Goal: Find contact information: Find contact information

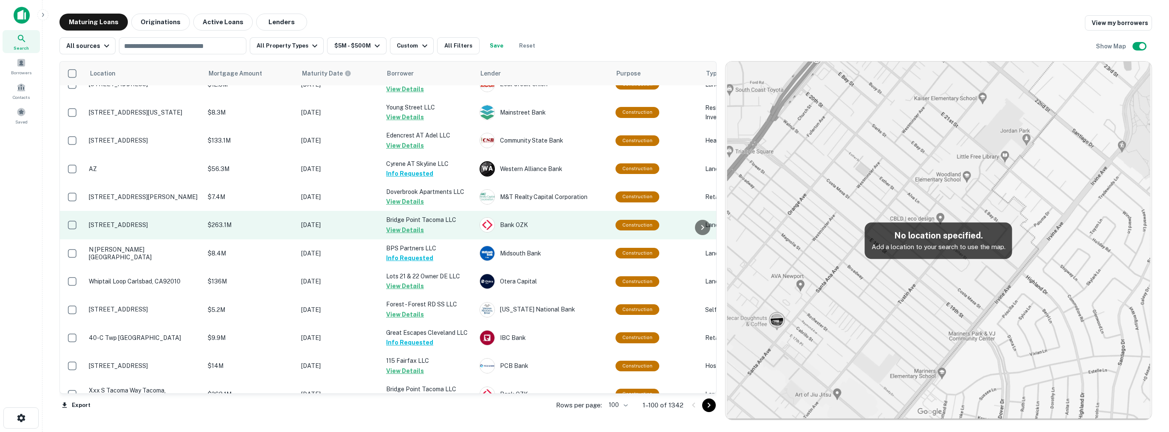
scroll to position [2681, 0]
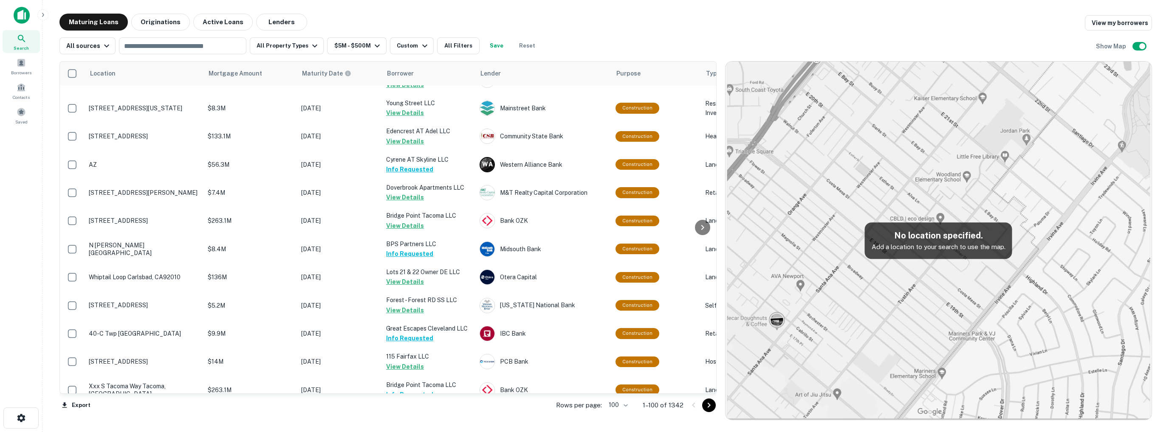
click at [707, 406] on icon "Go to next page" at bounding box center [709, 405] width 10 height 10
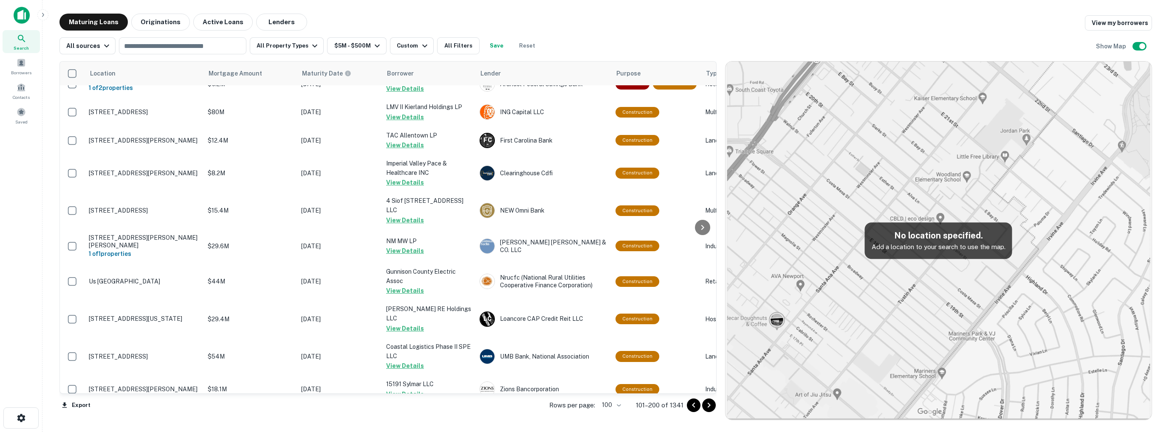
scroll to position [2681, 0]
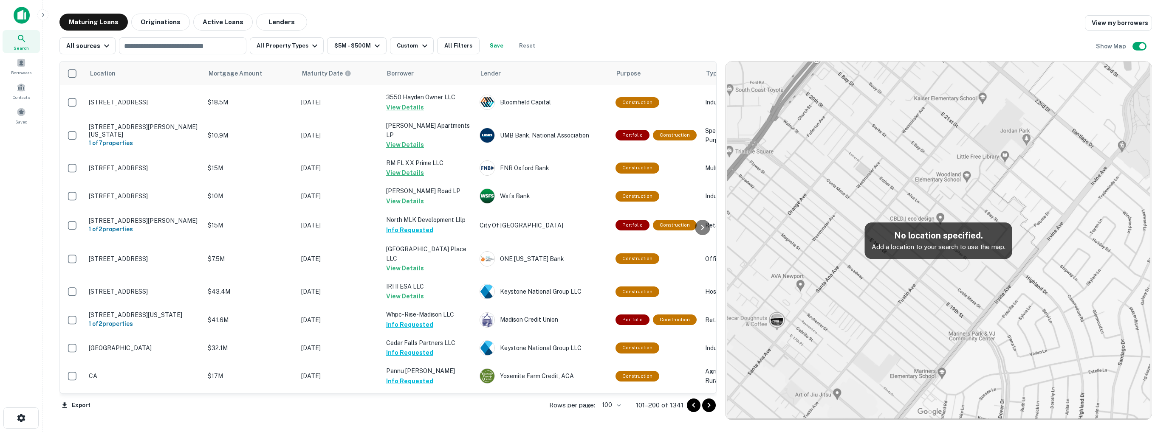
click at [707, 406] on icon "Go to next page" at bounding box center [709, 405] width 10 height 10
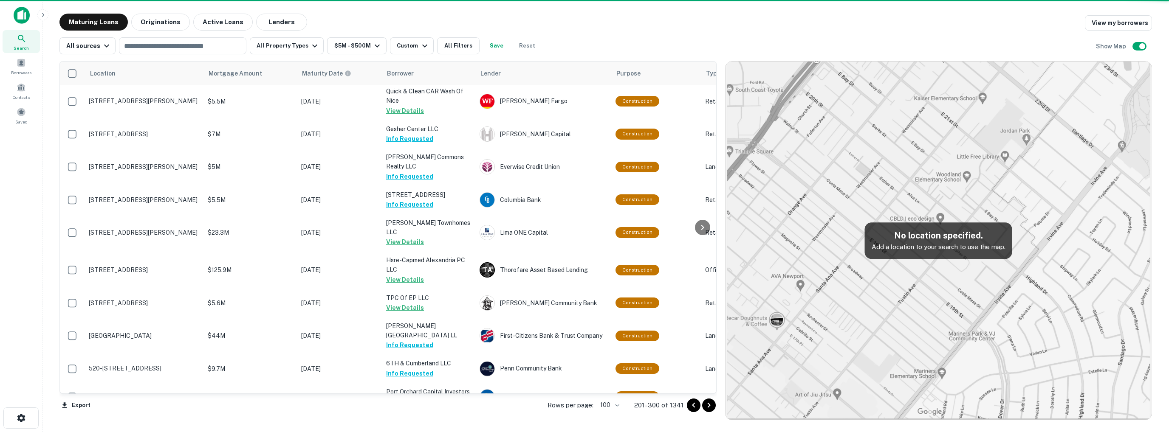
scroll to position [2681, 0]
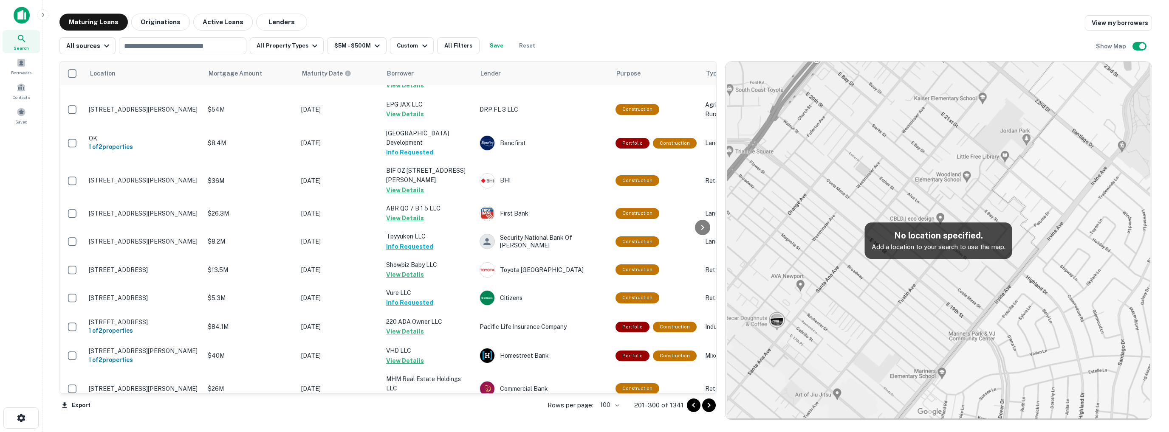
click at [707, 406] on icon "Go to next page" at bounding box center [709, 405] width 10 height 10
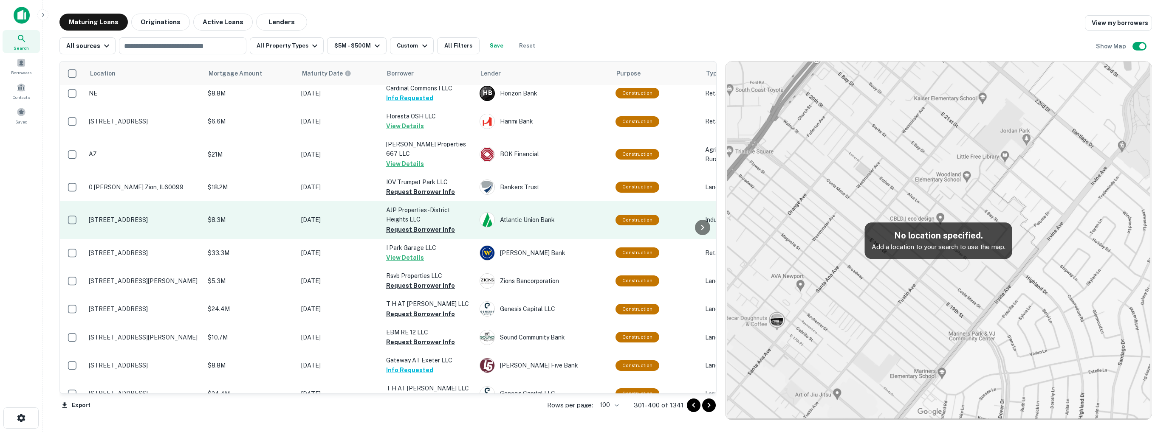
scroll to position [2681, 0]
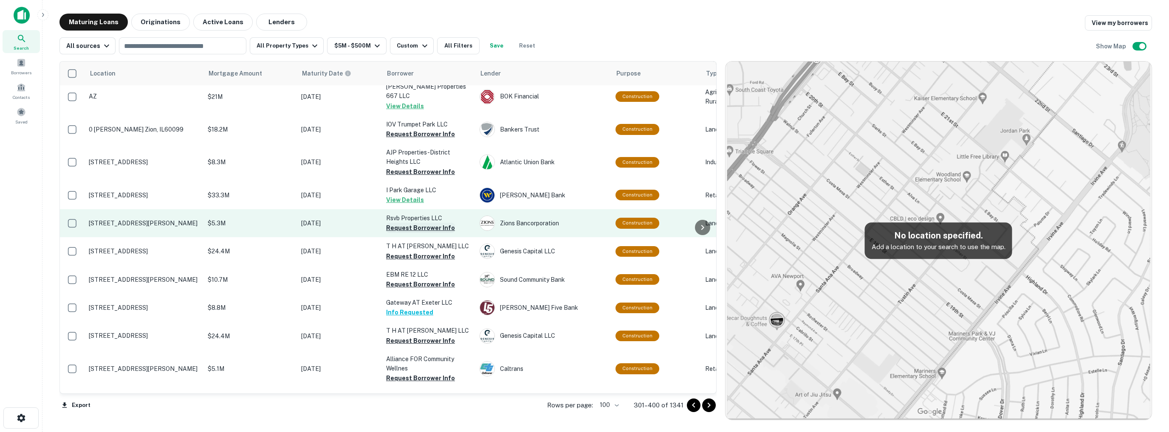
click at [417, 223] on button "Request Borrower Info" at bounding box center [420, 228] width 69 height 10
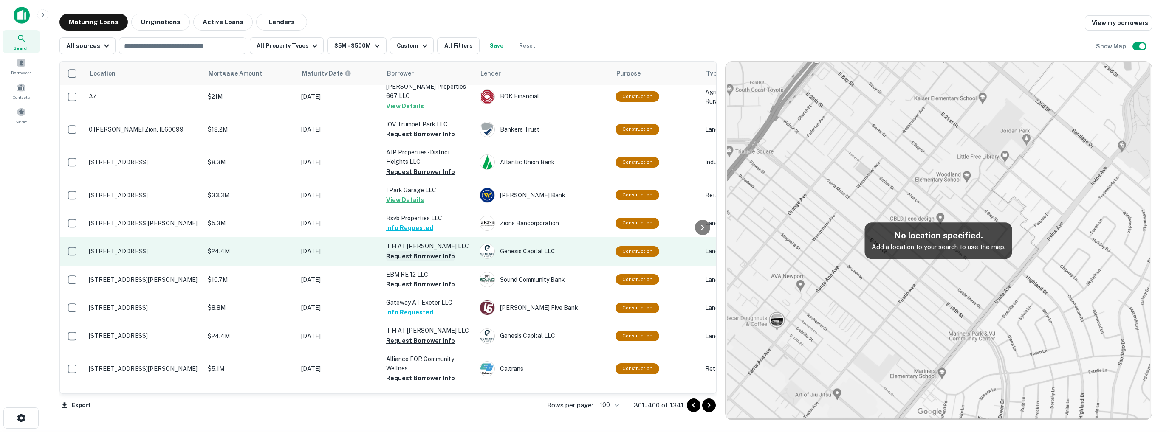
click at [420, 251] on button "Request Borrower Info" at bounding box center [420, 256] width 69 height 10
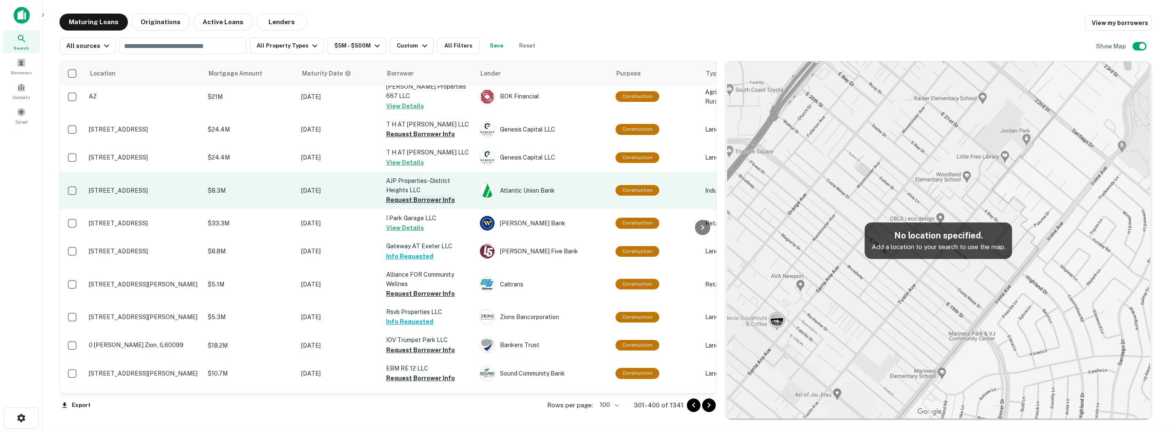
click at [420, 195] on button "Request Borrower Info" at bounding box center [420, 200] width 69 height 10
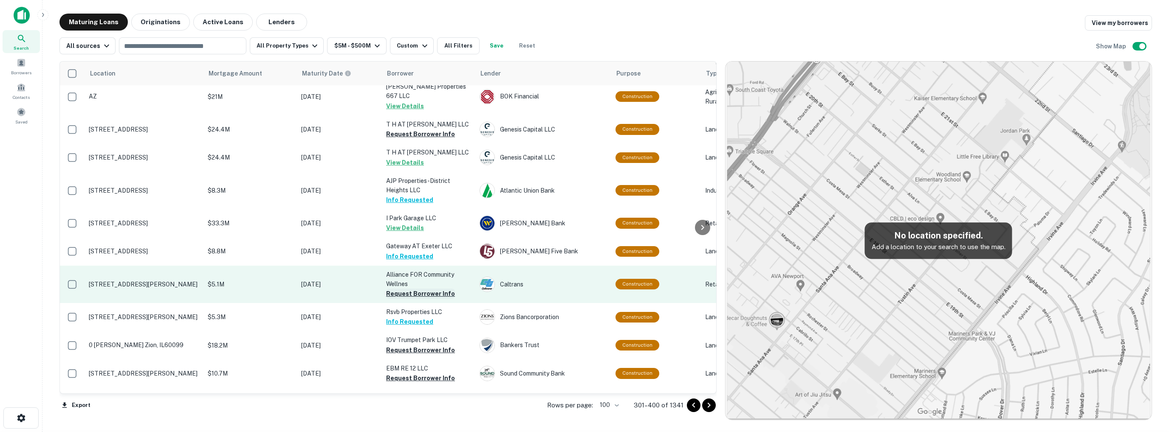
click at [414, 289] on button "Request Borrower Info" at bounding box center [420, 294] width 69 height 10
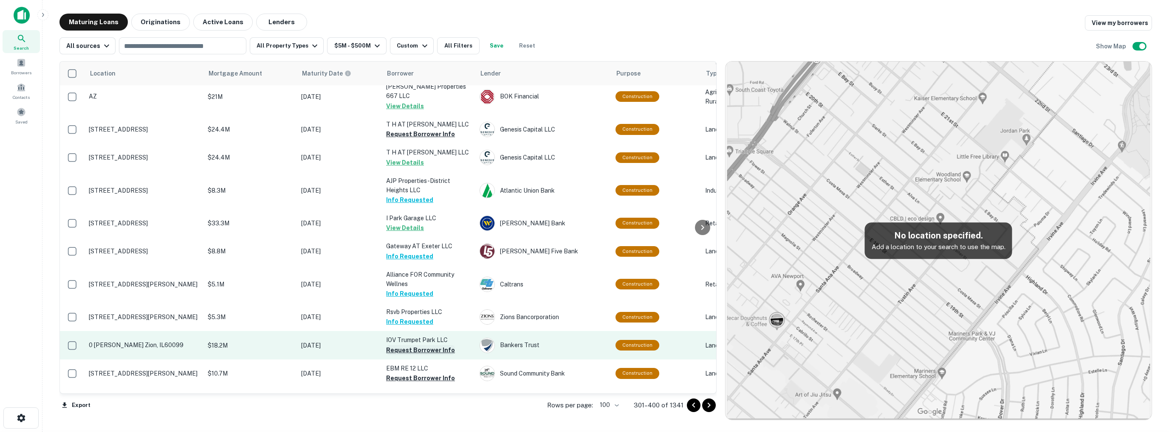
click at [420, 345] on button "Request Borrower Info" at bounding box center [420, 350] width 69 height 10
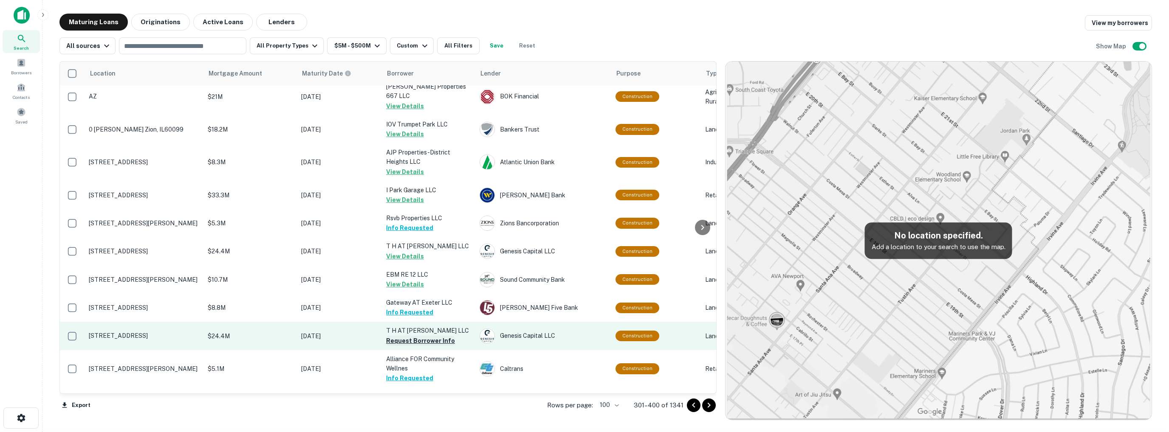
click at [403, 336] on button "Request Borrower Info" at bounding box center [420, 341] width 69 height 10
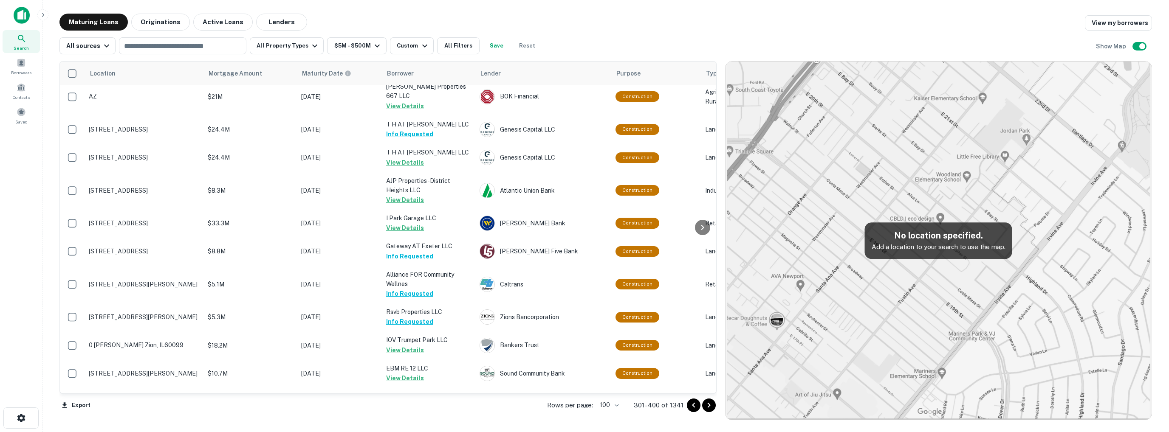
click at [423, 411] on button "Request Borrower Info" at bounding box center [420, 416] width 69 height 10
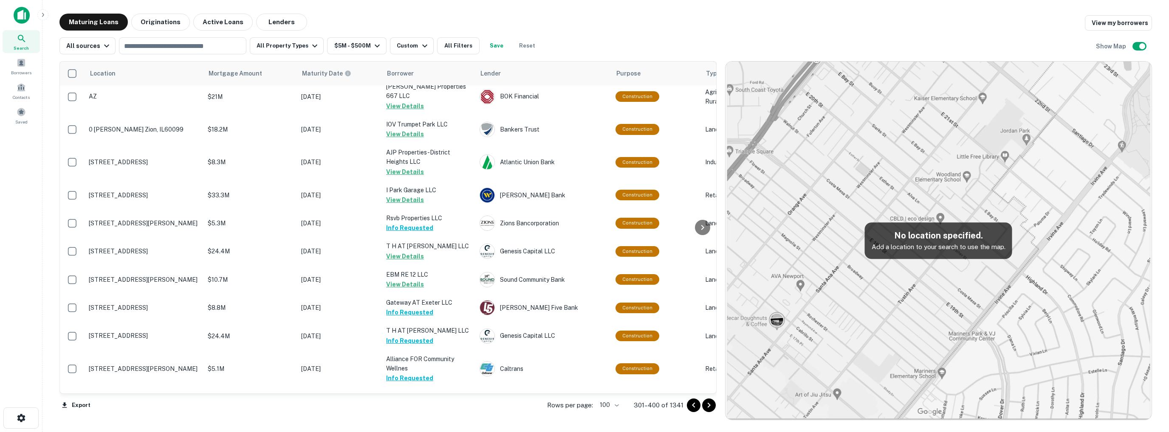
scroll to position [2766, 0]
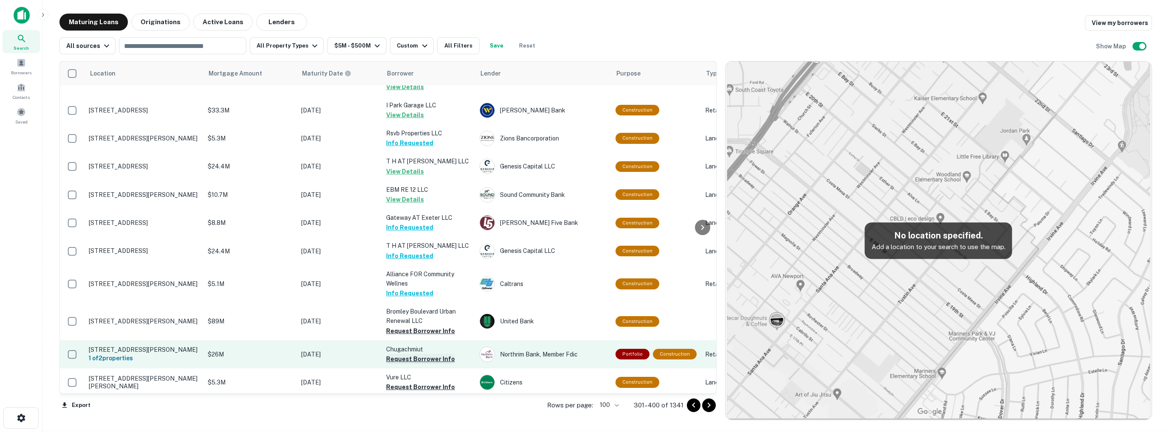
click at [423, 354] on button "Request Borrower Info" at bounding box center [420, 359] width 69 height 10
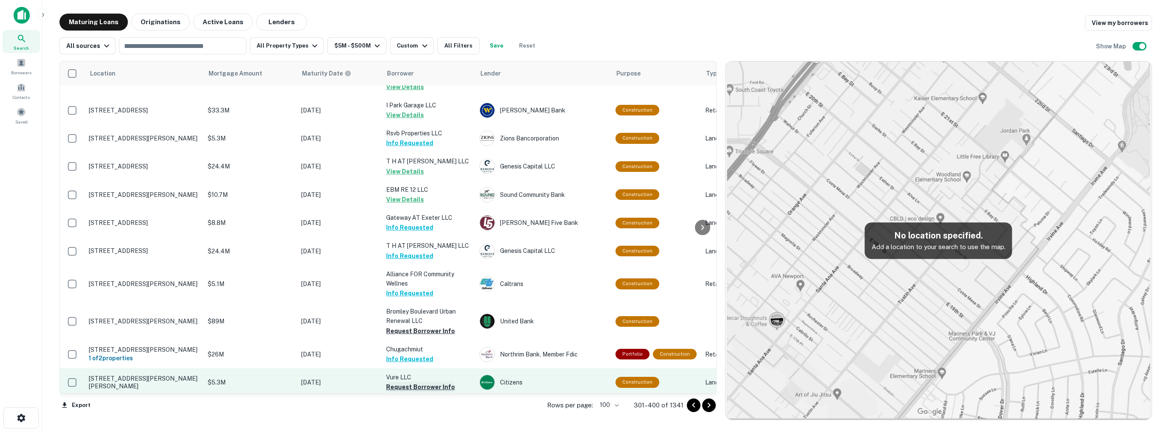
click at [414, 382] on button "Request Borrower Info" at bounding box center [420, 387] width 69 height 10
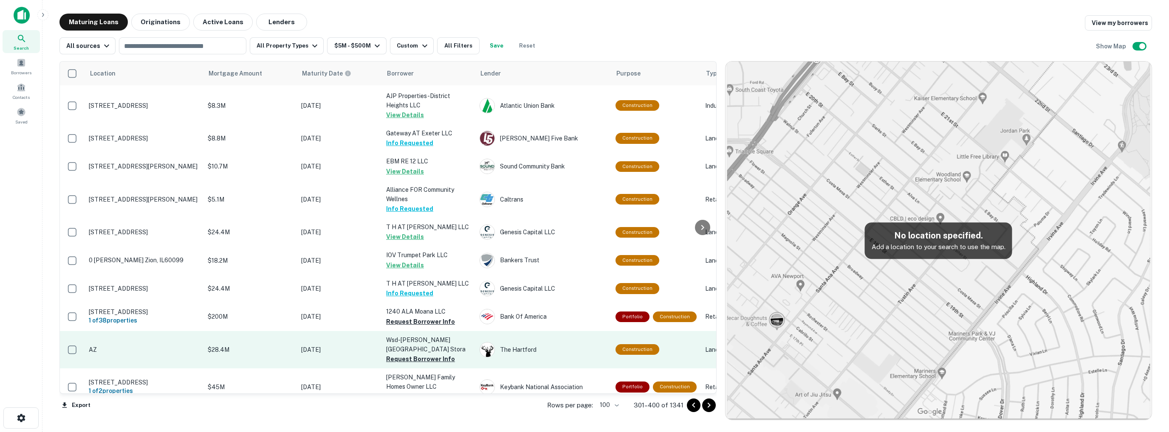
click at [414, 331] on td "Wsd-[PERSON_NAME][GEOGRAPHIC_DATA] Stora Request Borrower Info" at bounding box center [428, 349] width 93 height 37
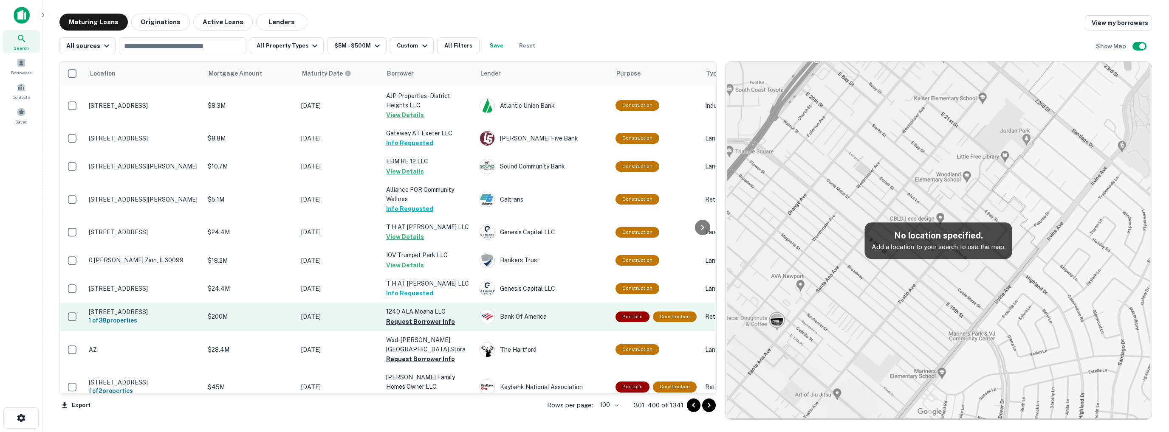
click at [414, 317] on button "Request Borrower Info" at bounding box center [420, 322] width 69 height 10
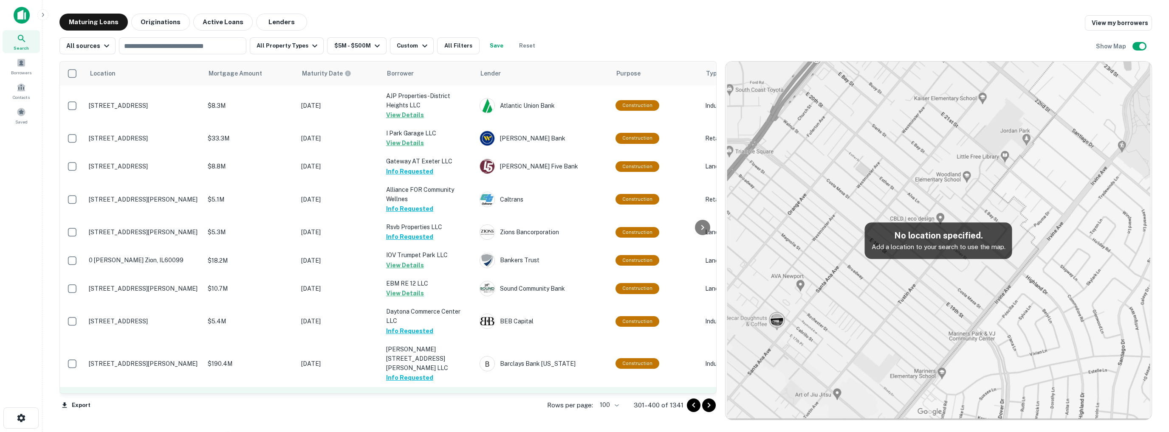
click at [414, 401] on button "Request Borrower Info" at bounding box center [420, 406] width 69 height 10
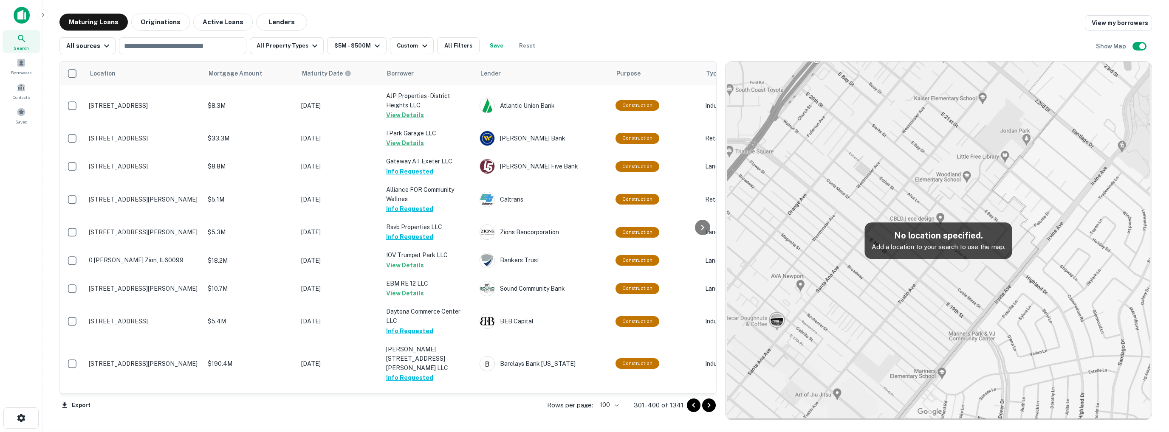
click at [408, 429] on button "Request Borrower Info" at bounding box center [420, 434] width 69 height 10
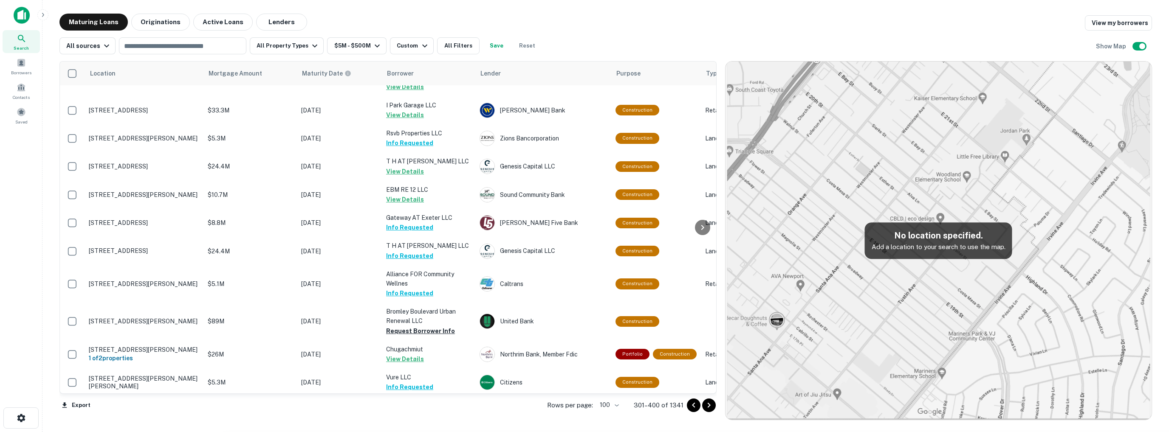
scroll to position [2767, 0]
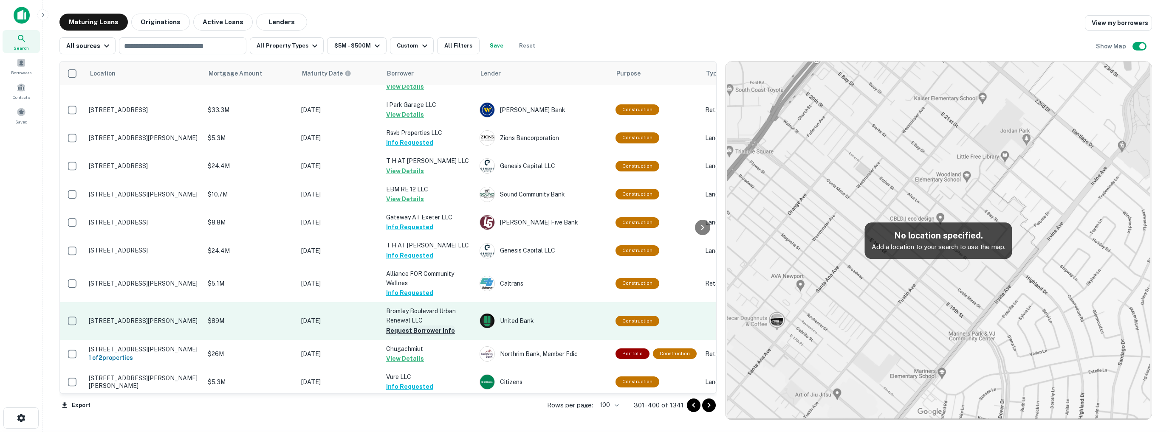
click at [407, 326] on button "Request Borrower Info" at bounding box center [420, 331] width 69 height 10
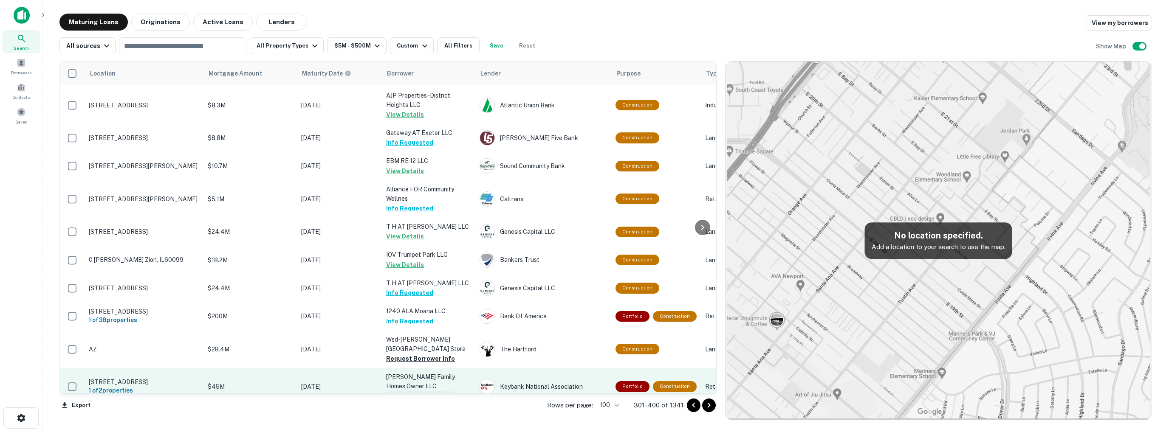
click at [409, 391] on button "Request Borrower Info" at bounding box center [420, 396] width 69 height 10
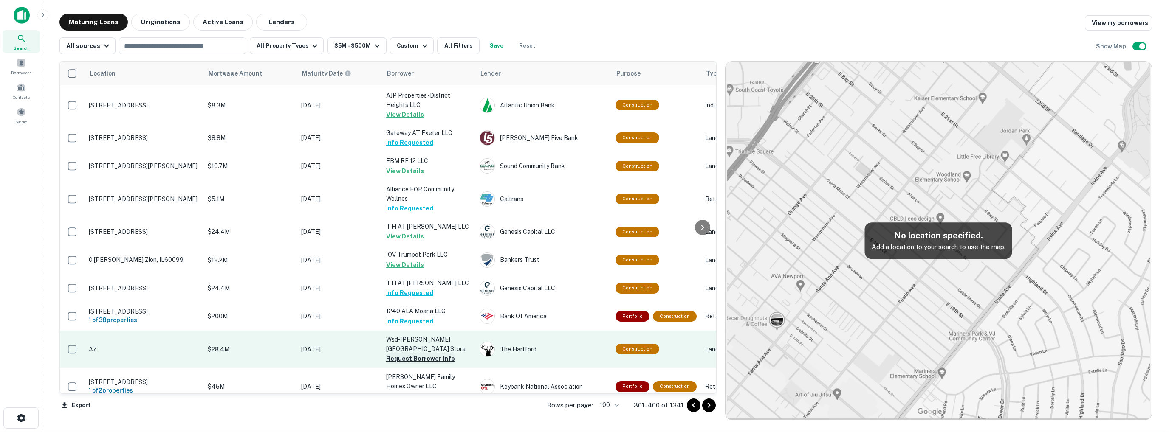
click at [412, 354] on button "Request Borrower Info" at bounding box center [420, 359] width 69 height 10
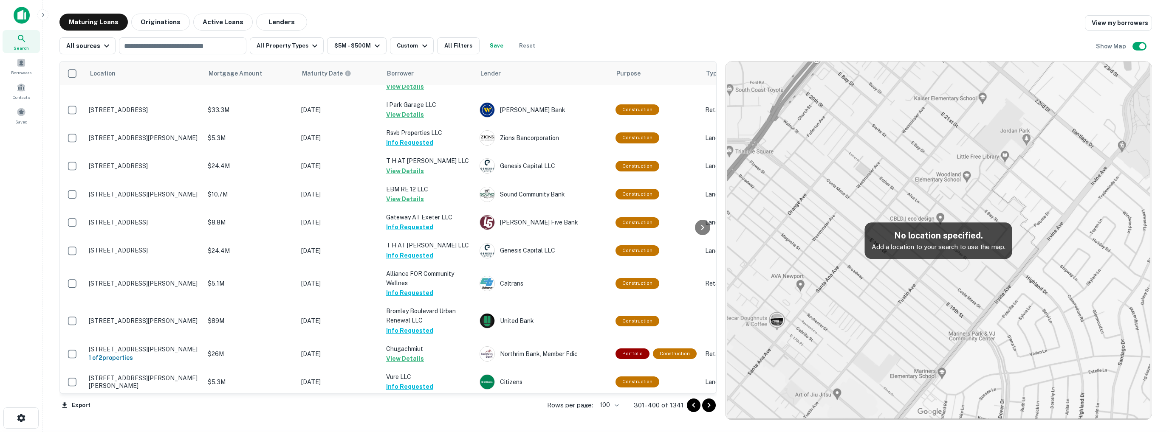
click at [409, 420] on button "Request Borrower Info" at bounding box center [420, 425] width 69 height 10
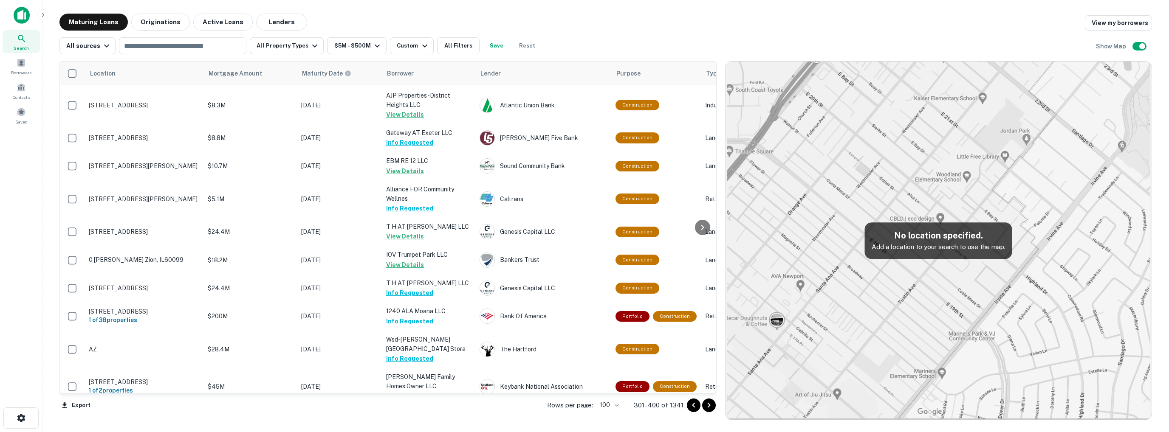
click at [413, 420] on button "Request Borrower Info" at bounding box center [420, 425] width 69 height 10
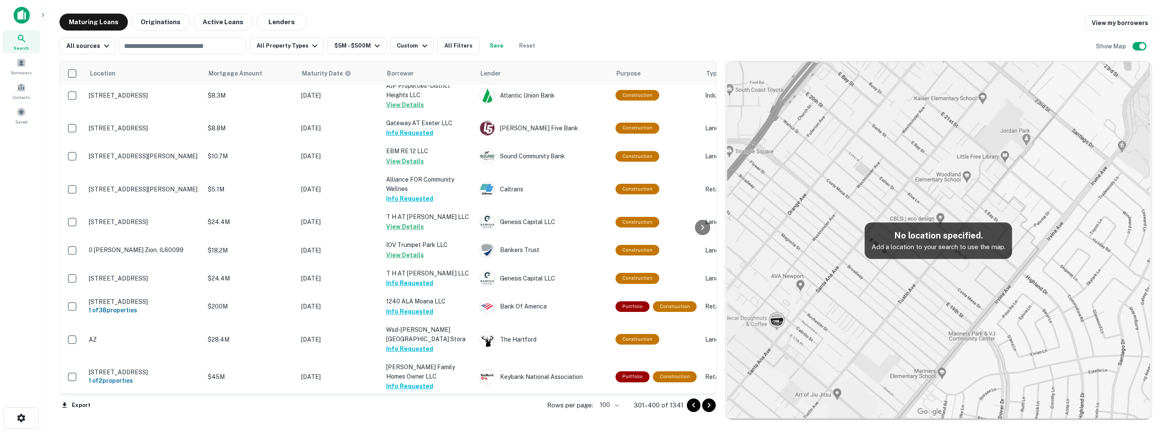
scroll to position [2785, 0]
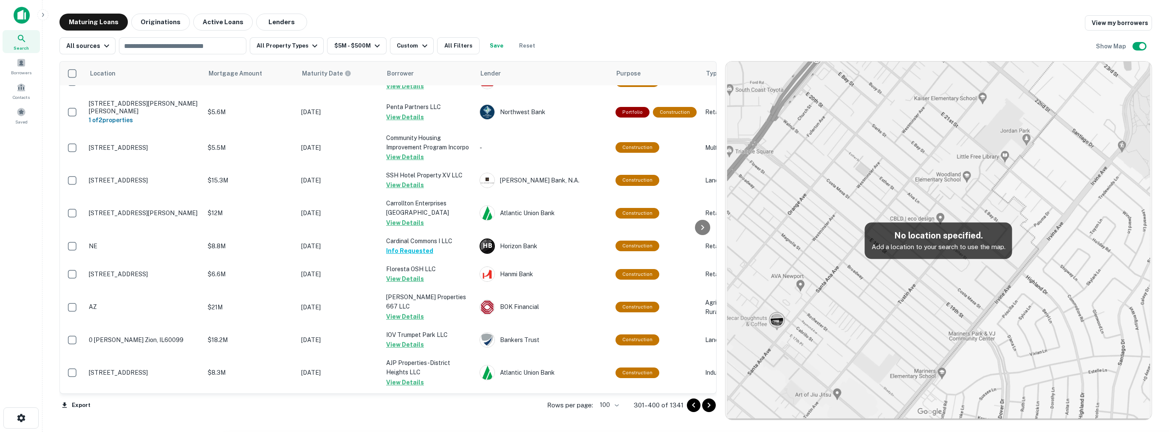
scroll to position [2767, 0]
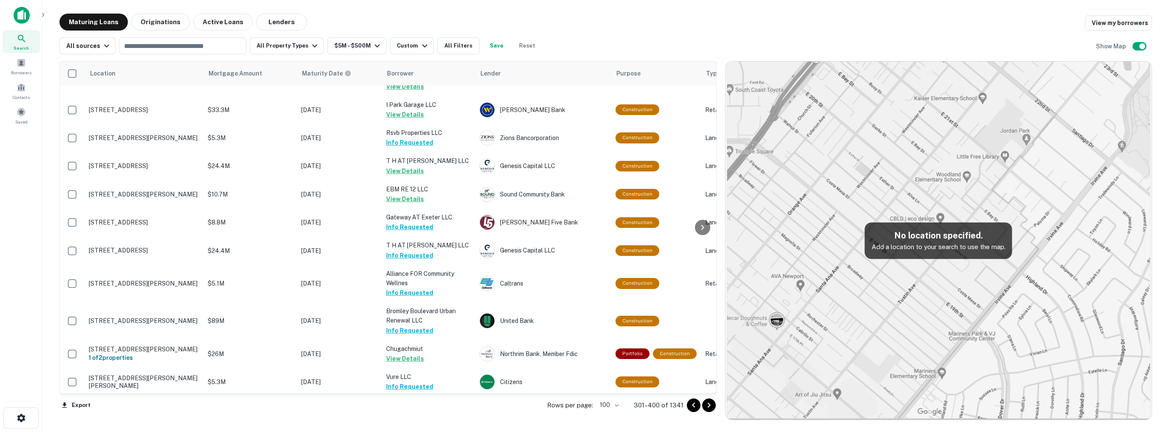
click at [695, 408] on icon "Go to previous page" at bounding box center [693, 405] width 10 height 10
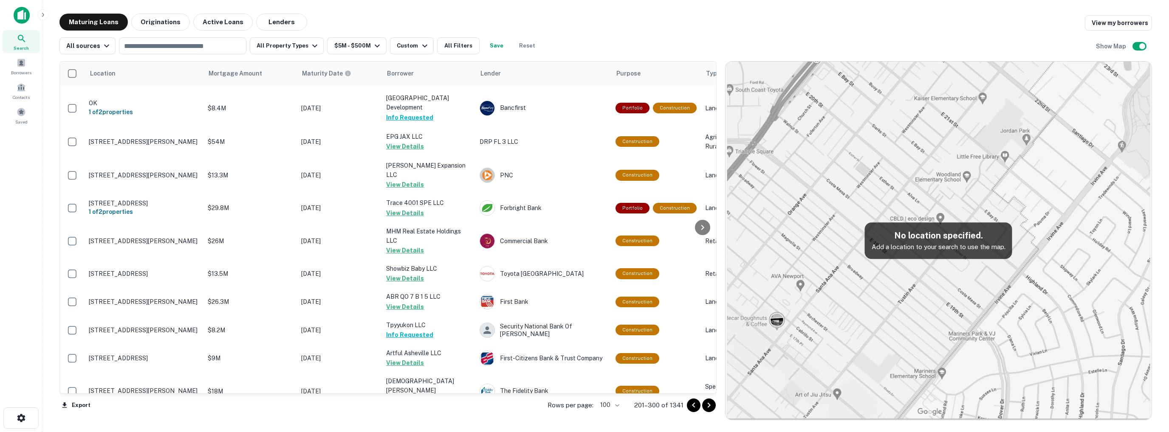
click at [695, 407] on icon "Go to previous page" at bounding box center [693, 405] width 10 height 10
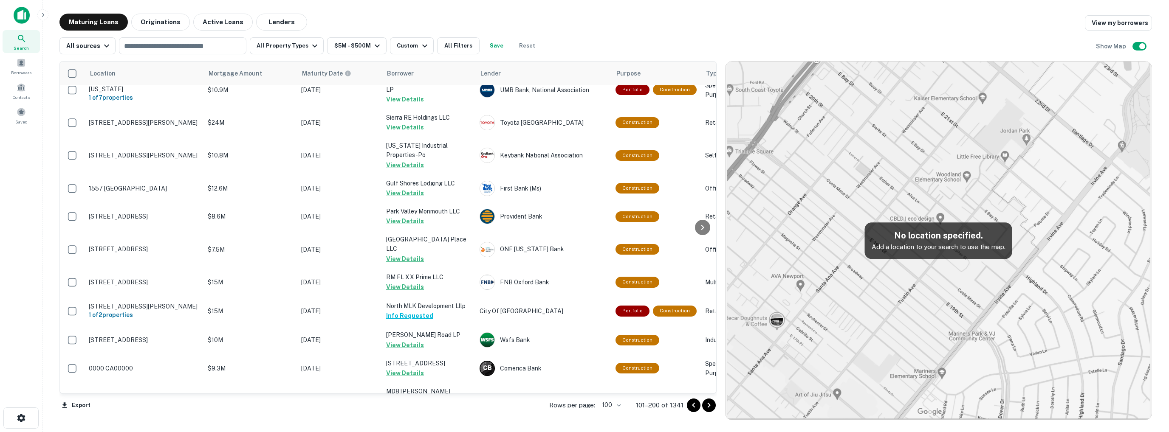
click at [695, 407] on icon "Go to previous page" at bounding box center [693, 405] width 10 height 10
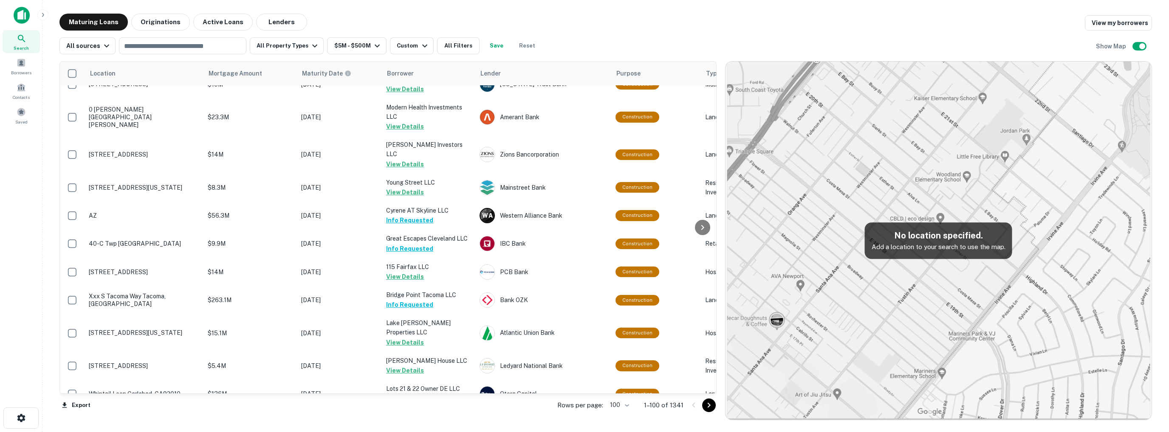
scroll to position [2691, 0]
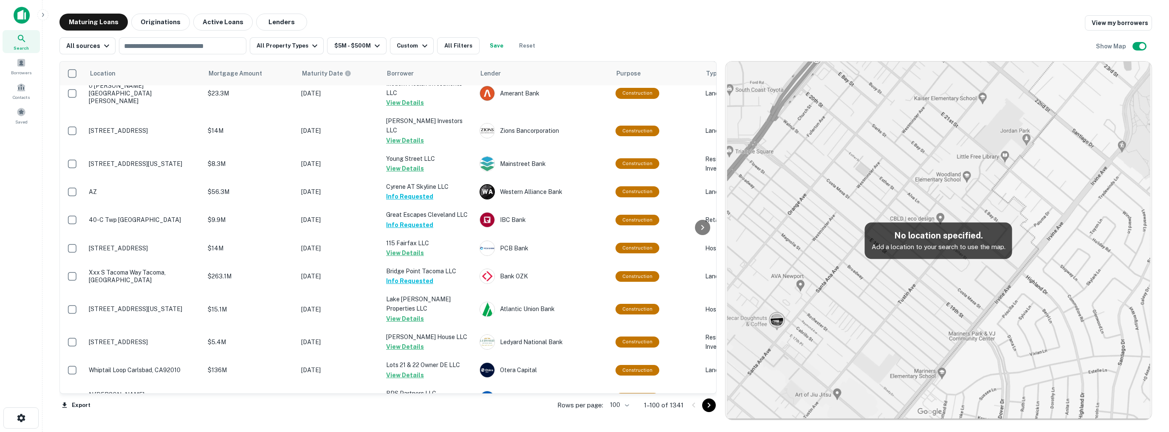
click at [711, 406] on icon "Go to next page" at bounding box center [709, 405] width 10 height 10
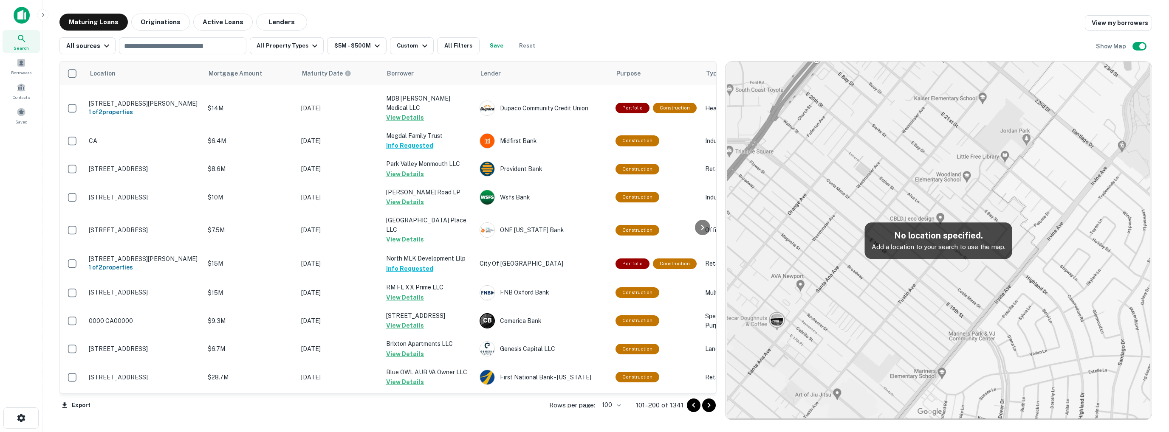
scroll to position [2713, 0]
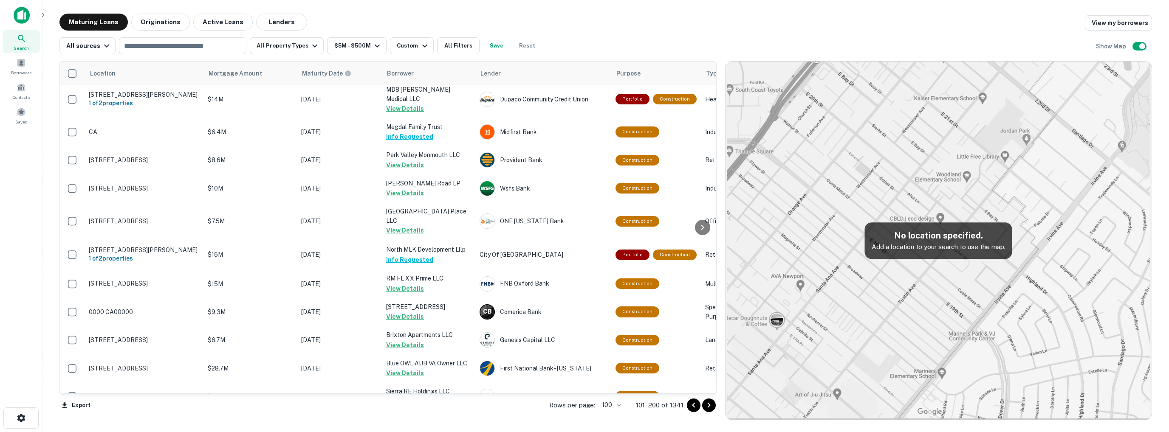
click at [711, 405] on icon "Go to next page" at bounding box center [709, 405] width 10 height 10
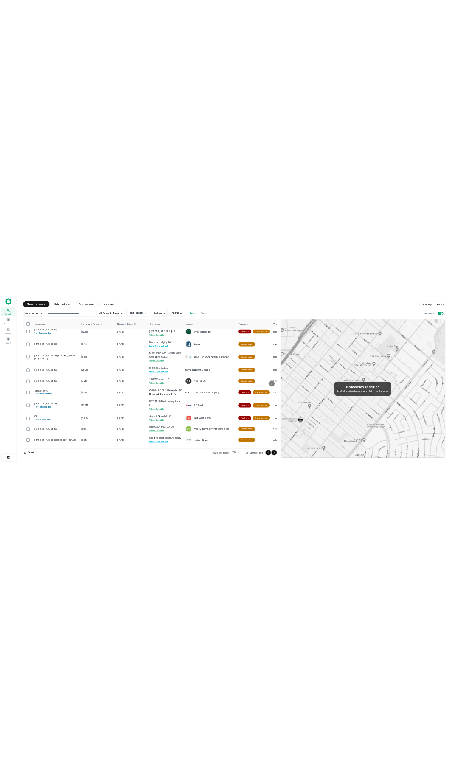
scroll to position [612, 0]
